Goal: Task Accomplishment & Management: Complete application form

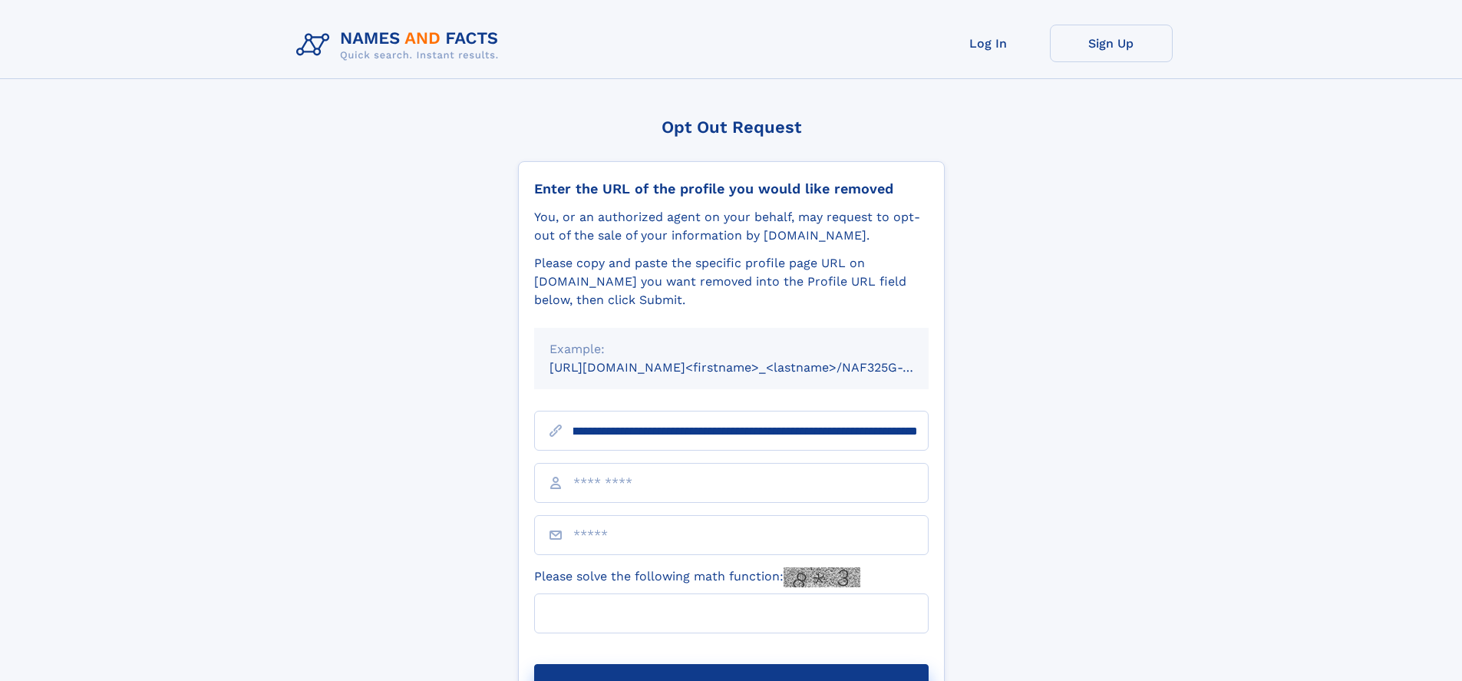
scroll to position [0, 180]
type input "**********"
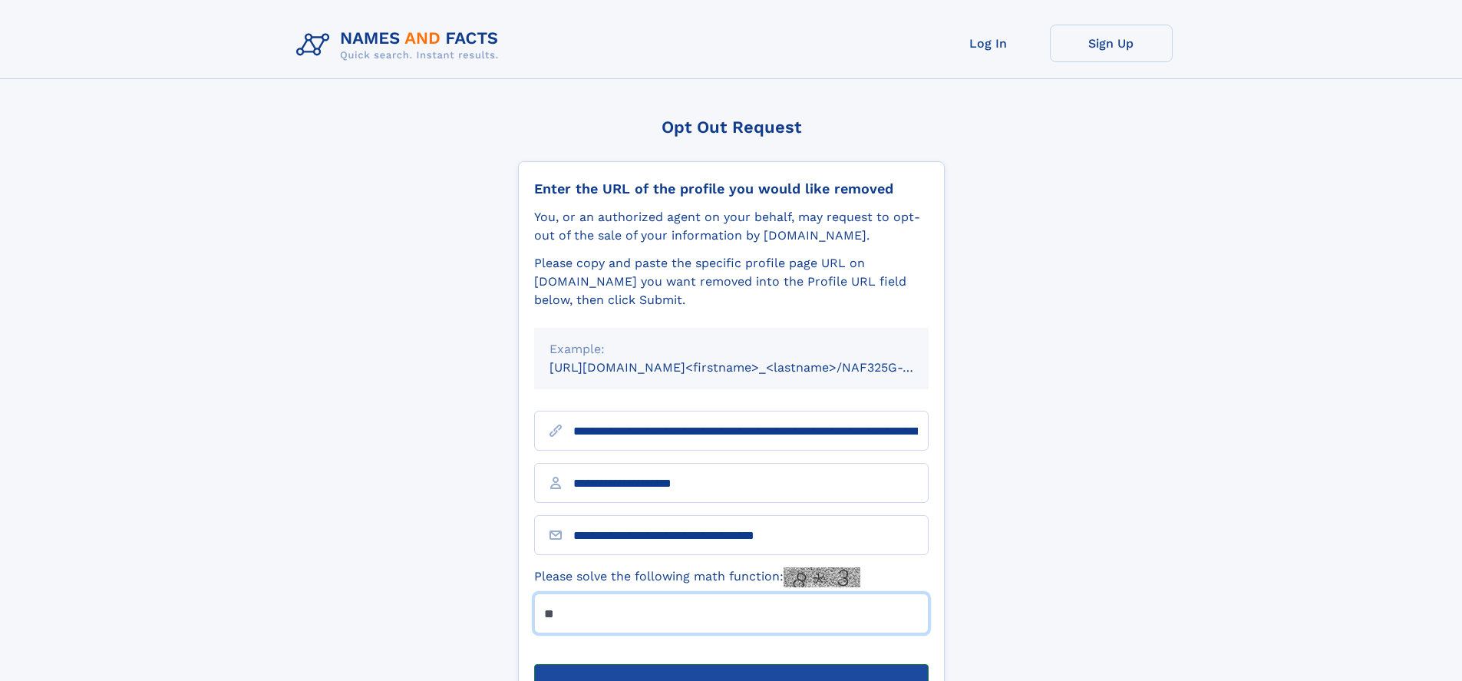
type input "**"
click at [731, 664] on button "Submit Opt Out Request" at bounding box center [731, 688] width 394 height 49
